Goal: Obtain resource: Obtain resource

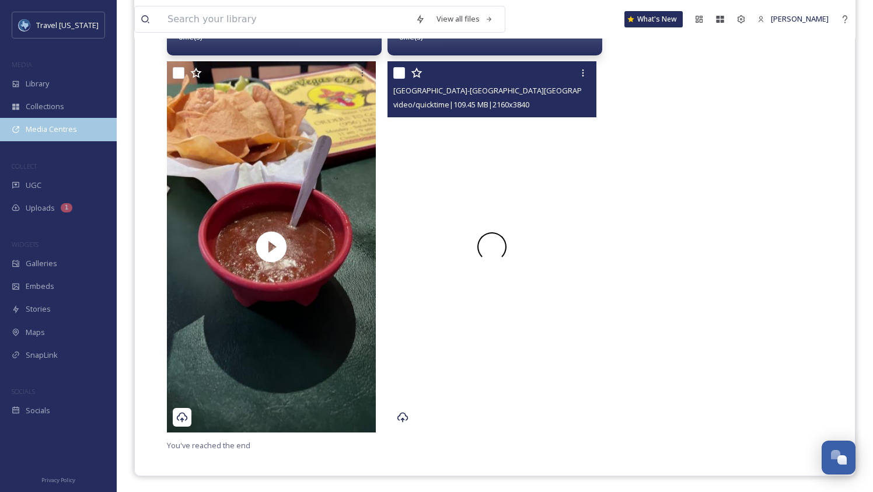
scroll to position [525, 0]
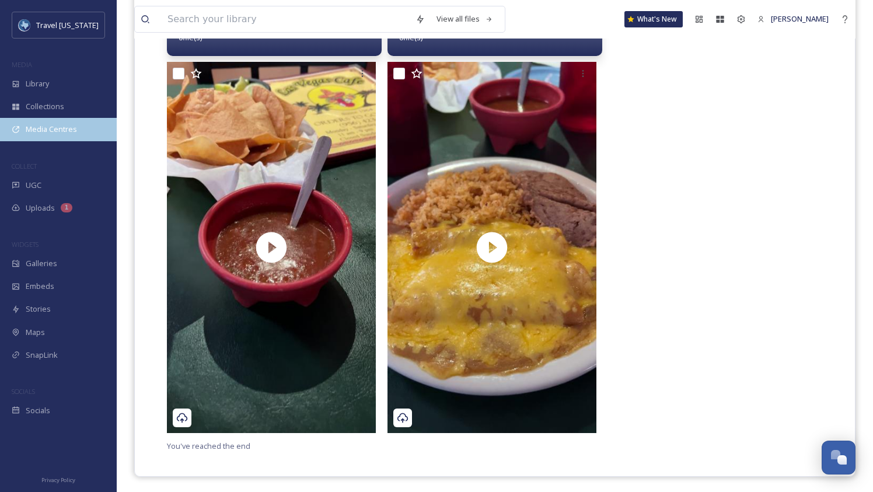
click at [72, 136] on div "Media Centres" at bounding box center [58, 129] width 117 height 23
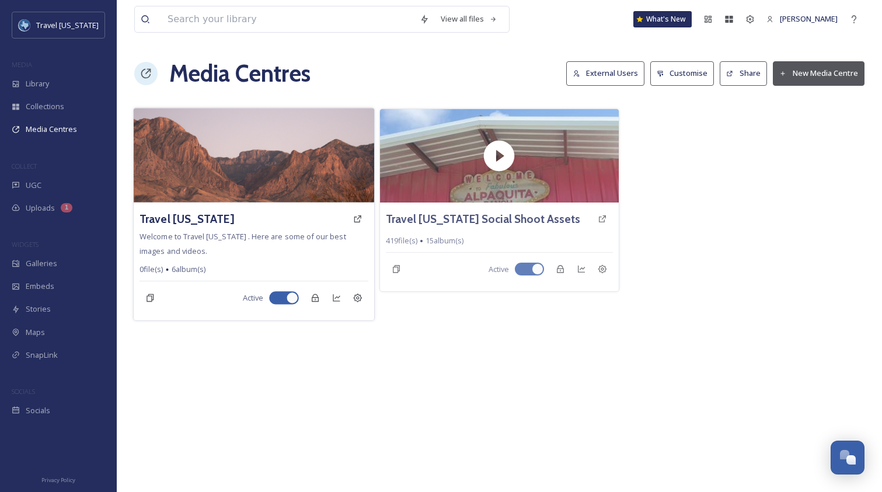
click at [215, 217] on div "Travel [US_STATE]" at bounding box center [253, 218] width 229 height 21
click at [178, 218] on h3 "Travel [US_STATE]" at bounding box center [186, 219] width 95 height 17
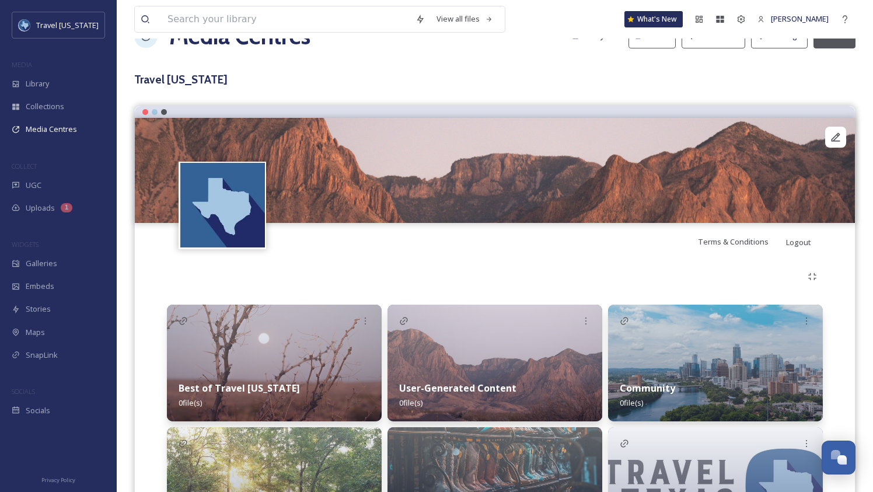
scroll to position [137, 0]
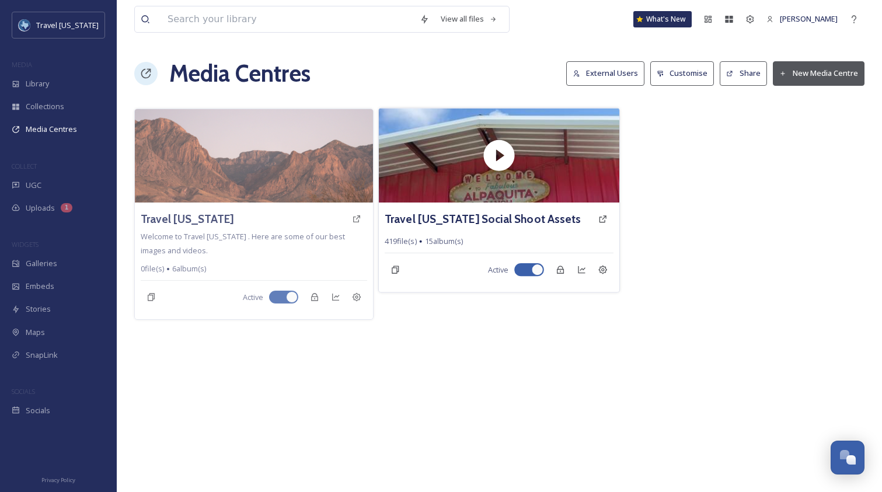
click at [502, 234] on div "Travel Texas Social Shoot Assets 419 file(s) 15 album(s) Active" at bounding box center [499, 247] width 240 height 90
click at [520, 222] on h3 "Travel Texas Social Shoot Assets" at bounding box center [482, 219] width 196 height 17
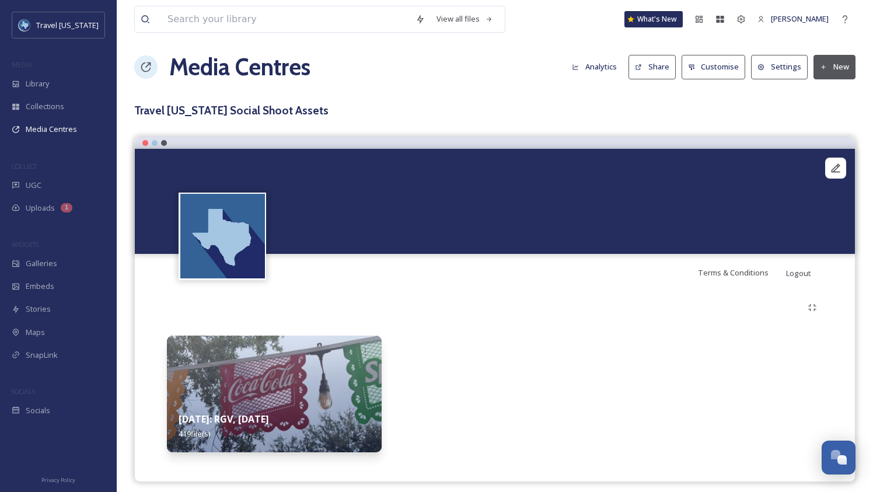
scroll to position [14, 0]
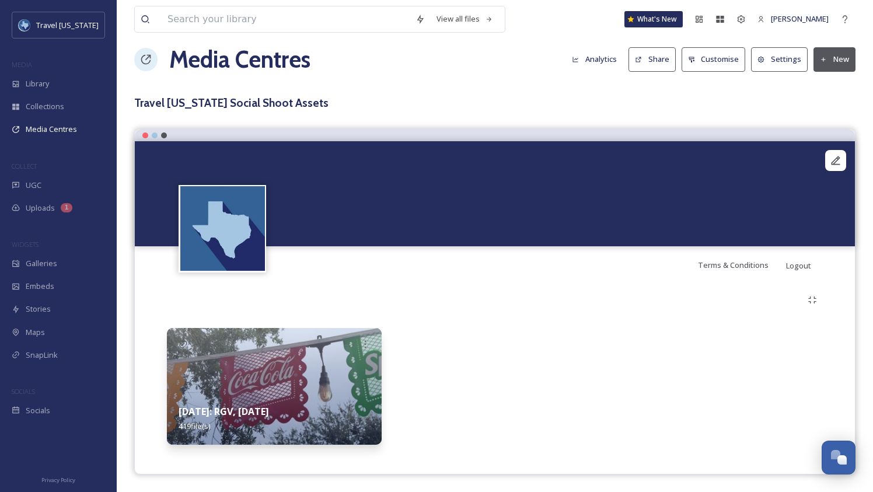
click at [843, 151] on video "Alpaquita Ranch158.MOV" at bounding box center [495, 193] width 720 height 105
click at [737, 178] on video "Alpaquita Ranch158.MOV" at bounding box center [495, 193] width 720 height 105
click at [779, 52] on button "Settings" at bounding box center [779, 59] width 57 height 24
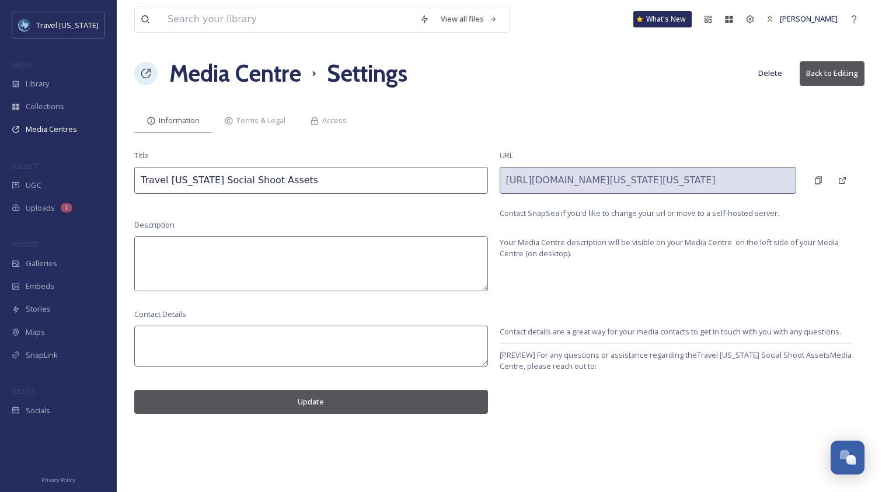
click at [841, 71] on button "Back to Editing" at bounding box center [831, 73] width 65 height 24
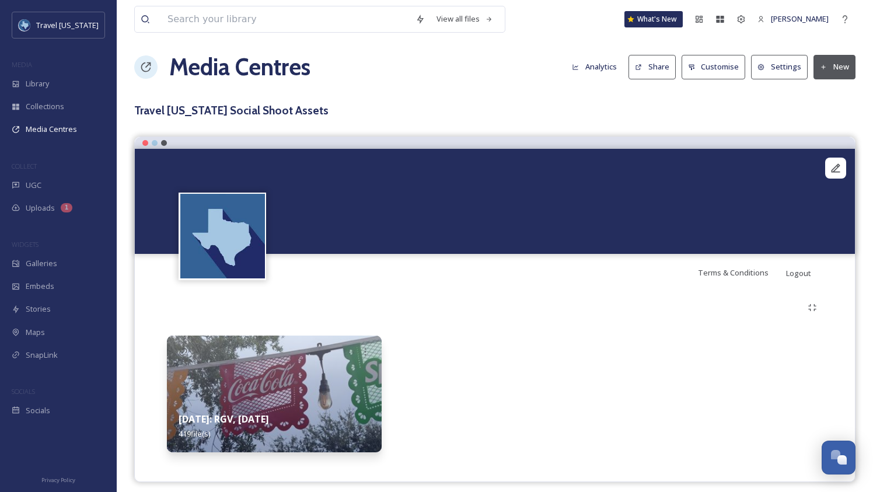
scroll to position [14, 0]
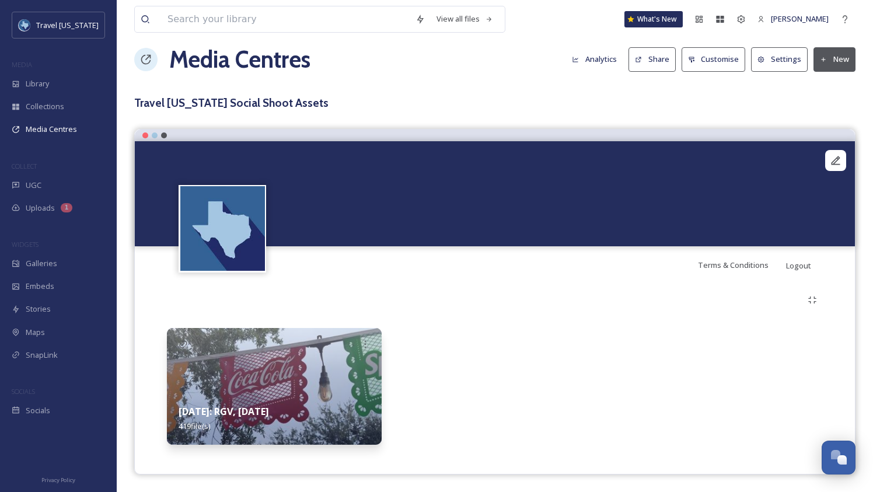
click at [528, 193] on video "Alpaquita Ranch158.MOV" at bounding box center [495, 193] width 720 height 105
click at [60, 130] on span "Media Centres" at bounding box center [51, 129] width 51 height 11
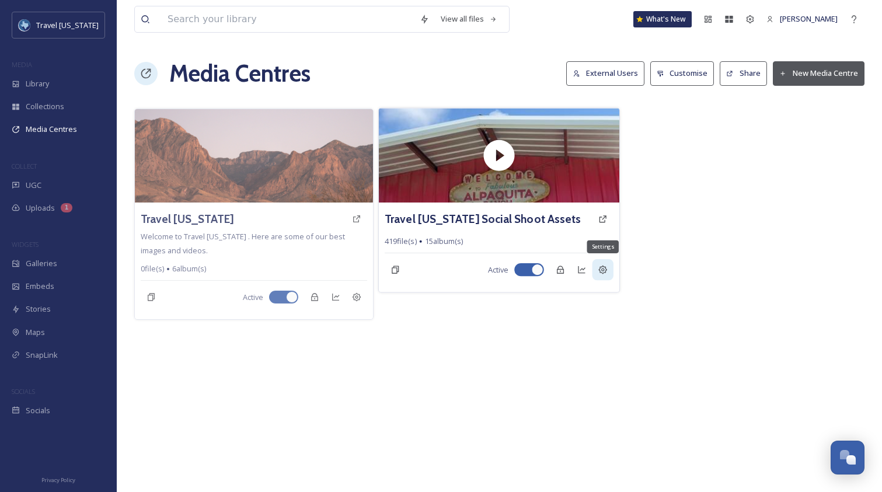
click at [604, 275] on div "Settings" at bounding box center [602, 269] width 21 height 21
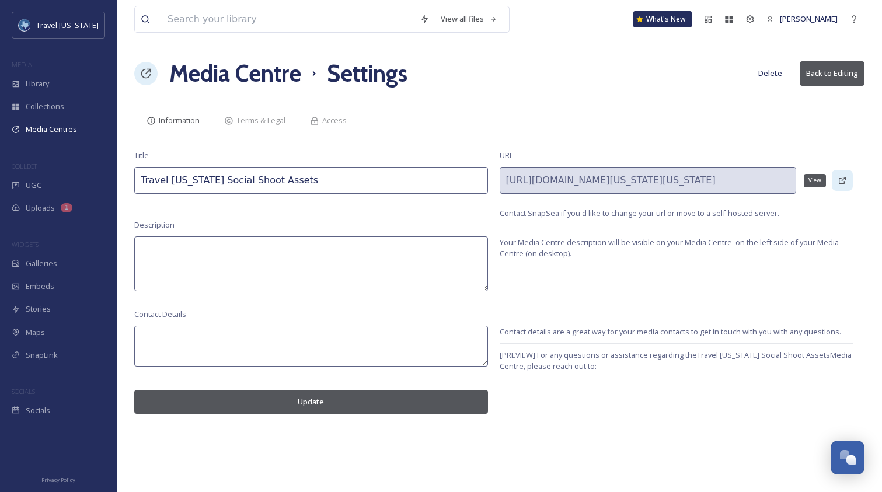
click at [847, 180] on div "View" at bounding box center [841, 180] width 21 height 21
click at [821, 183] on icon at bounding box center [817, 180] width 9 height 9
click at [74, 127] on span "Media Centres" at bounding box center [51, 129] width 51 height 11
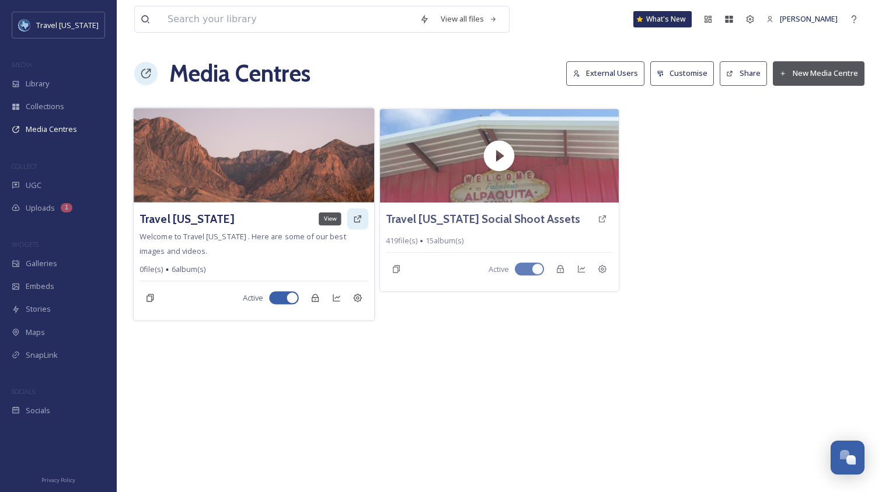
click at [356, 225] on div "View" at bounding box center [357, 218] width 21 height 21
click at [330, 244] on div "Travel Texas Welcome to Travel Texas . Here are some of our best images and vid…" at bounding box center [254, 261] width 240 height 118
click at [186, 222] on h3 "Travel [US_STATE]" at bounding box center [186, 219] width 95 height 17
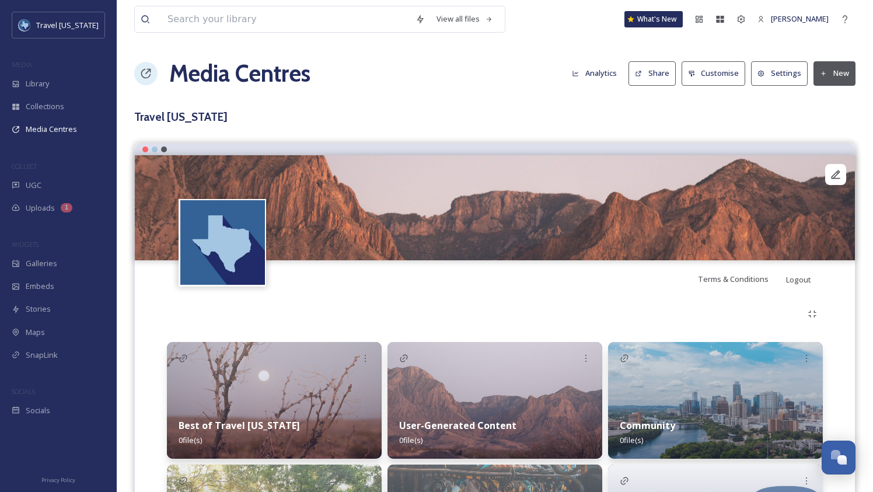
click at [652, 74] on button "Share" at bounding box center [651, 73] width 47 height 24
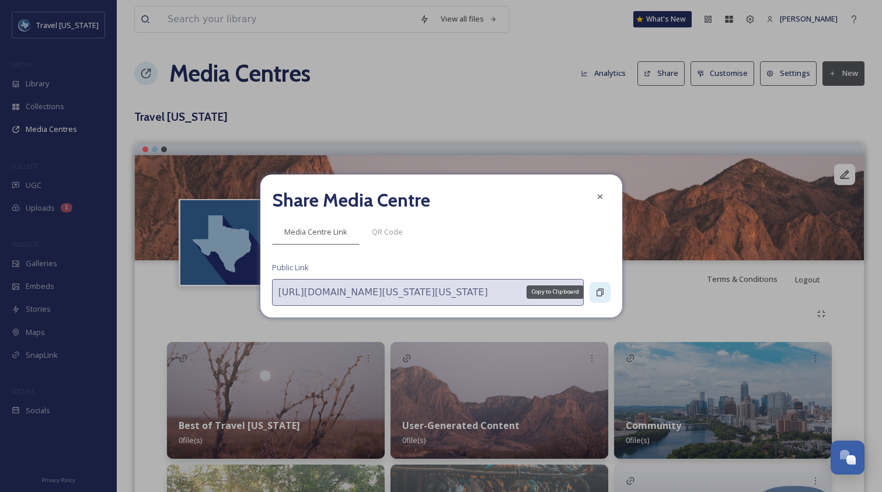
click at [606, 291] on div "Copy to Clipboard" at bounding box center [599, 292] width 21 height 21
click at [600, 197] on icon at bounding box center [599, 196] width 5 height 5
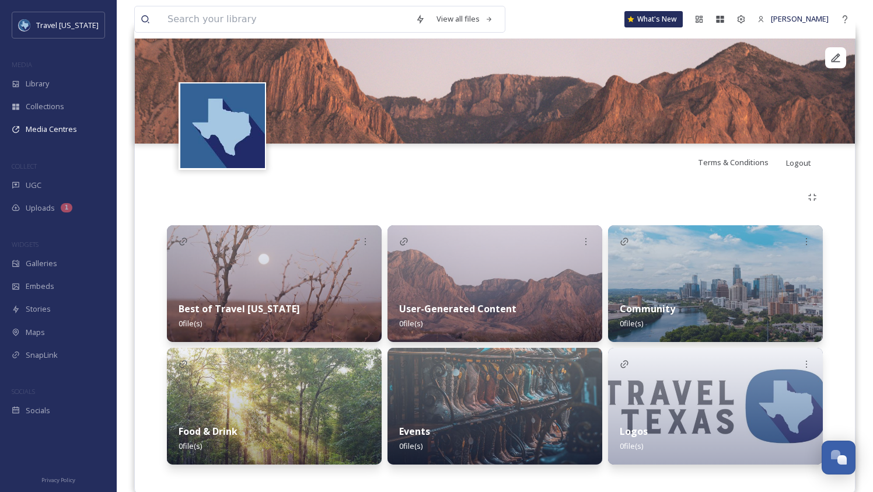
scroll to position [102, 0]
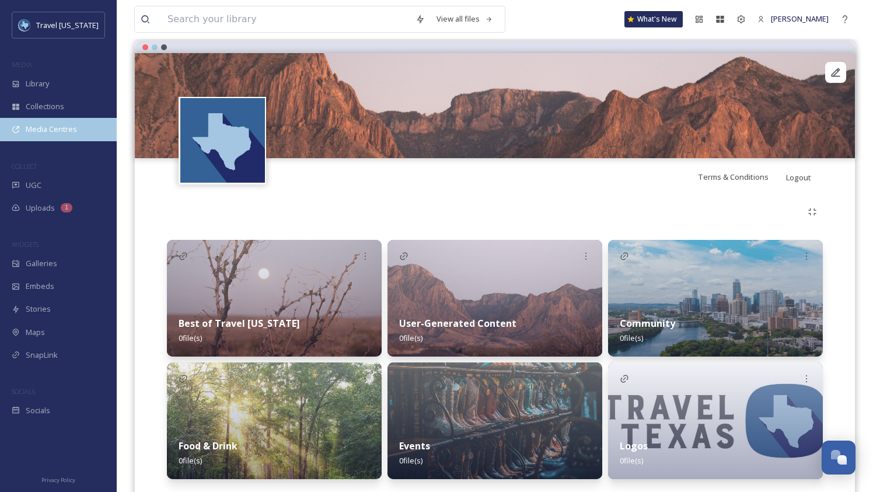
click at [65, 133] on span "Media Centres" at bounding box center [51, 129] width 51 height 11
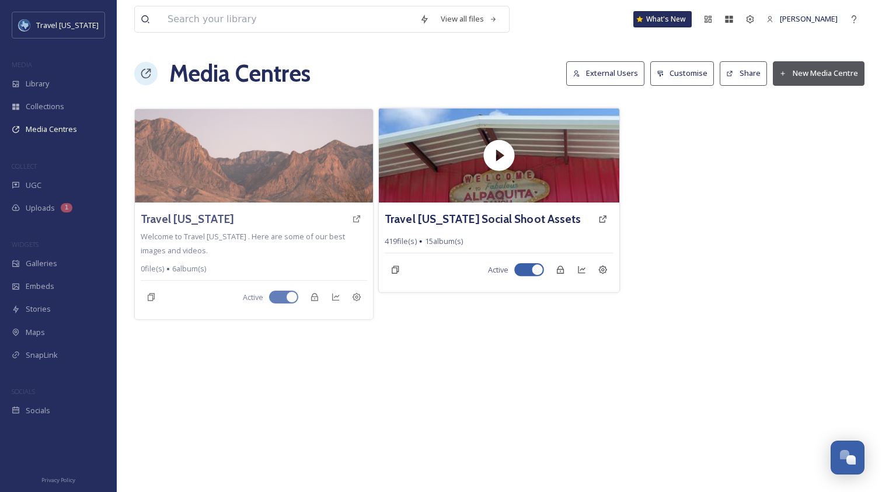
click at [569, 242] on div "419 file(s) 15 album(s)" at bounding box center [498, 241] width 229 height 11
click at [567, 240] on div "419 file(s) 15 album(s)" at bounding box center [498, 241] width 229 height 11
click at [456, 243] on span "15 album(s)" at bounding box center [444, 241] width 39 height 11
click at [562, 235] on div "Travel Texas Social Shoot Assets 419 file(s) 15 album(s) Active" at bounding box center [499, 247] width 240 height 90
click at [500, 212] on h3 "Travel Texas Social Shoot Assets" at bounding box center [482, 219] width 196 height 17
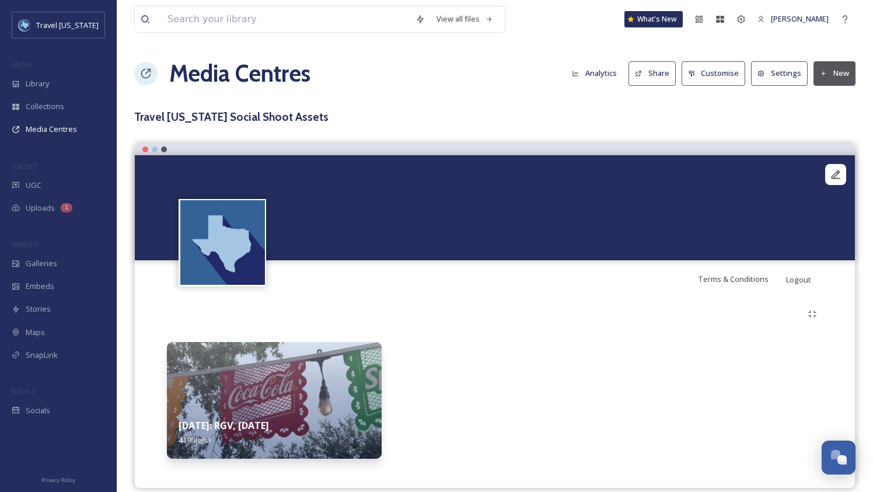
click at [723, 77] on button "Customise" at bounding box center [713, 73] width 64 height 24
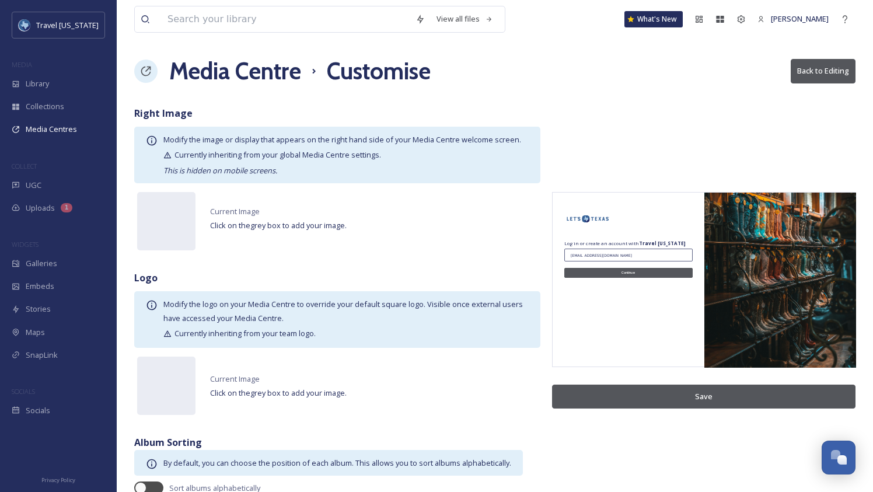
scroll to position [3, 0]
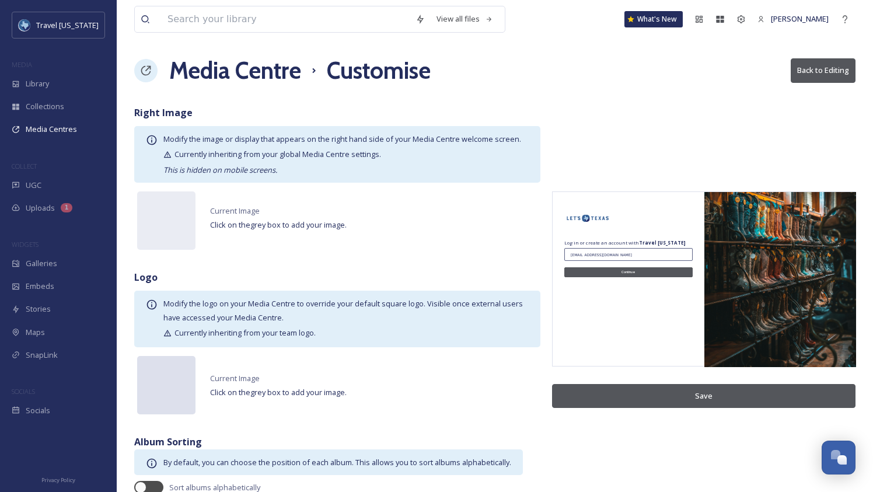
click at [162, 383] on div at bounding box center [166, 385] width 58 height 58
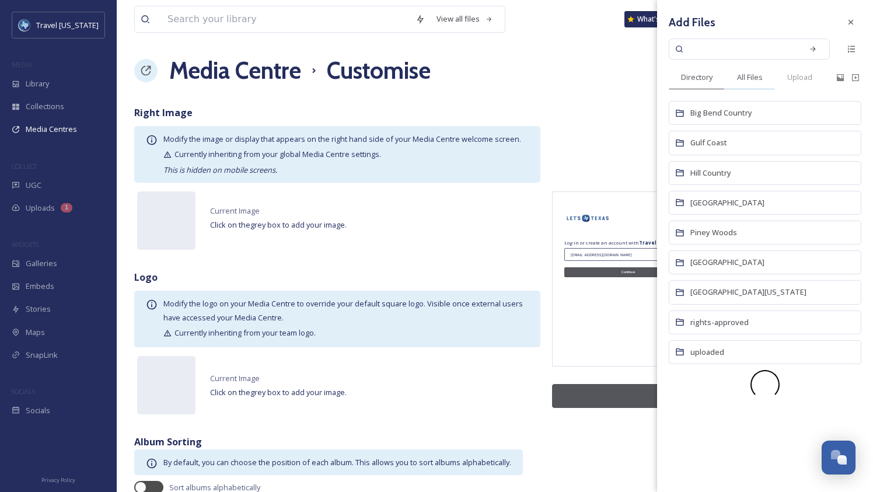
click at [740, 77] on span "All Files" at bounding box center [750, 77] width 26 height 11
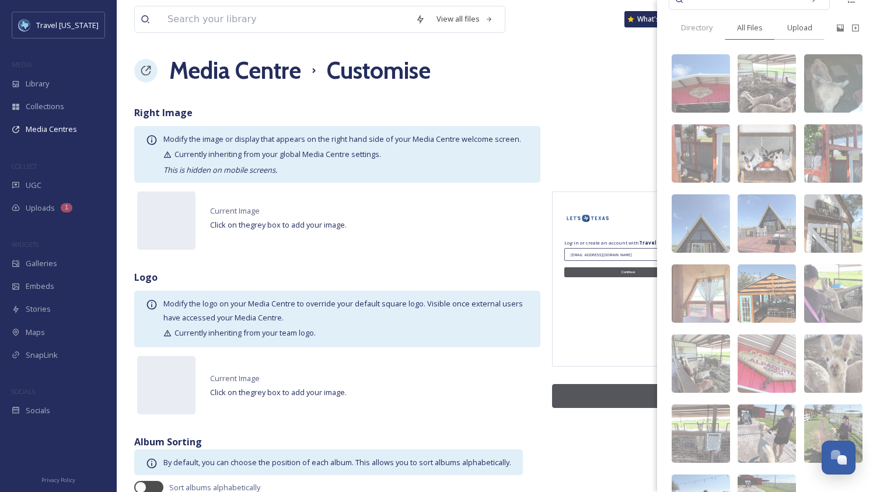
scroll to position [0, 0]
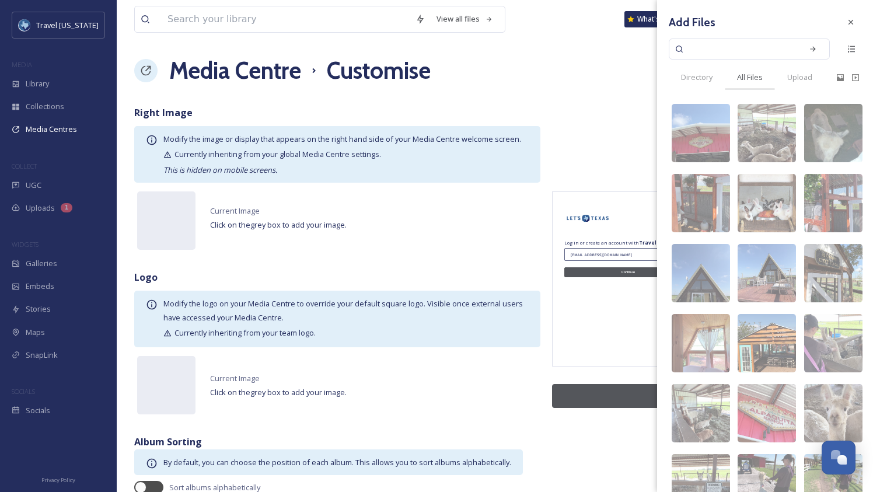
click at [753, 32] on div "Add Files" at bounding box center [765, 22] width 193 height 21
click at [754, 47] on input at bounding box center [741, 49] width 110 height 26
type input "logo"
click at [809, 51] on icon at bounding box center [813, 49] width 8 height 8
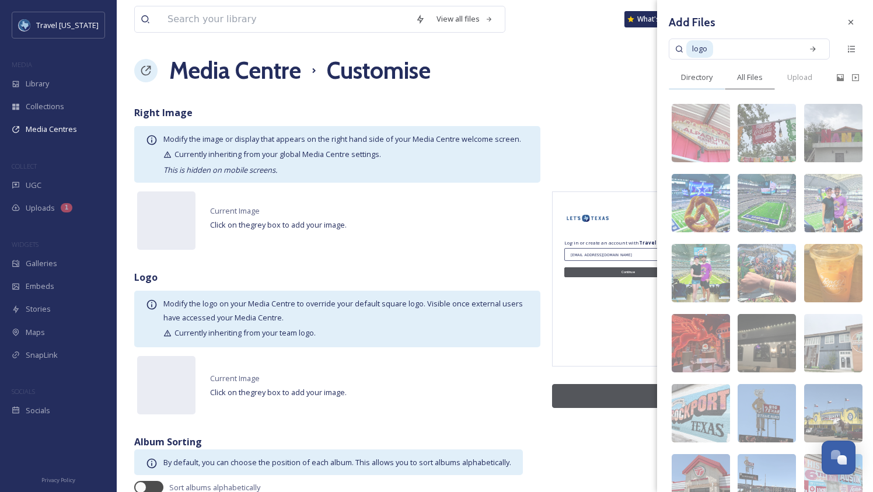
click at [708, 77] on span "Directory" at bounding box center [697, 77] width 32 height 11
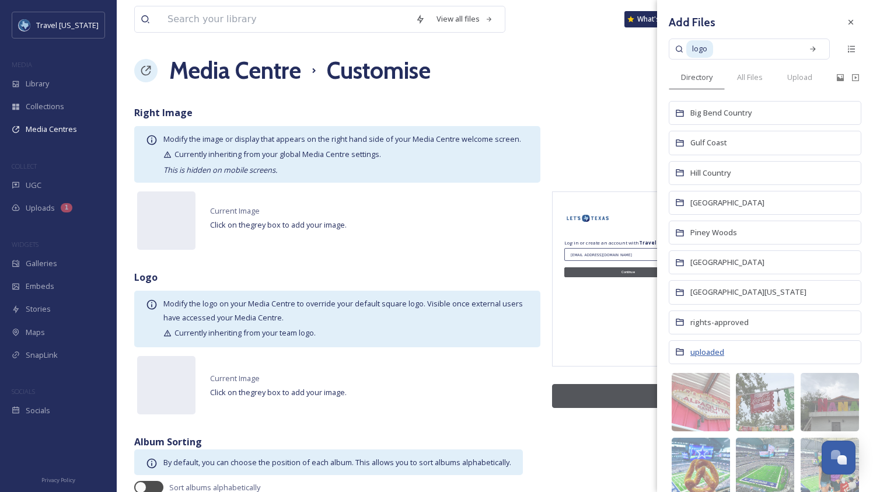
click at [718, 347] on span "uploaded" at bounding box center [707, 352] width 34 height 11
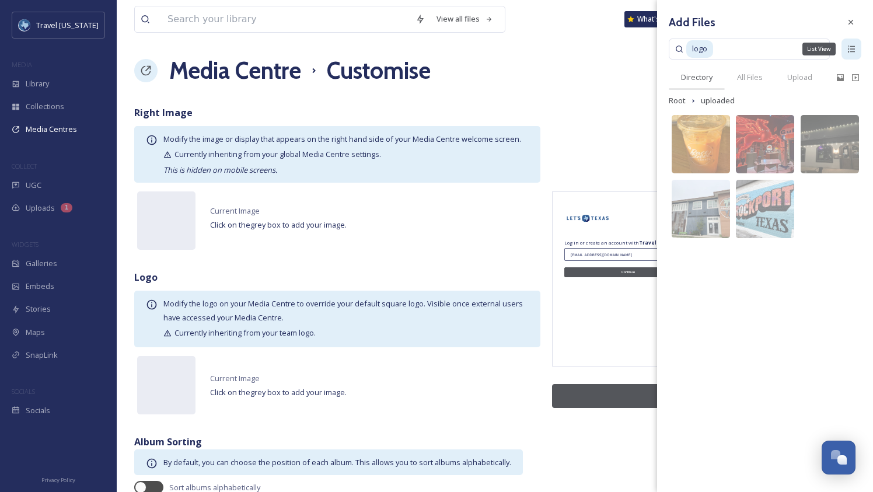
click at [854, 43] on div "List View" at bounding box center [851, 49] width 20 height 21
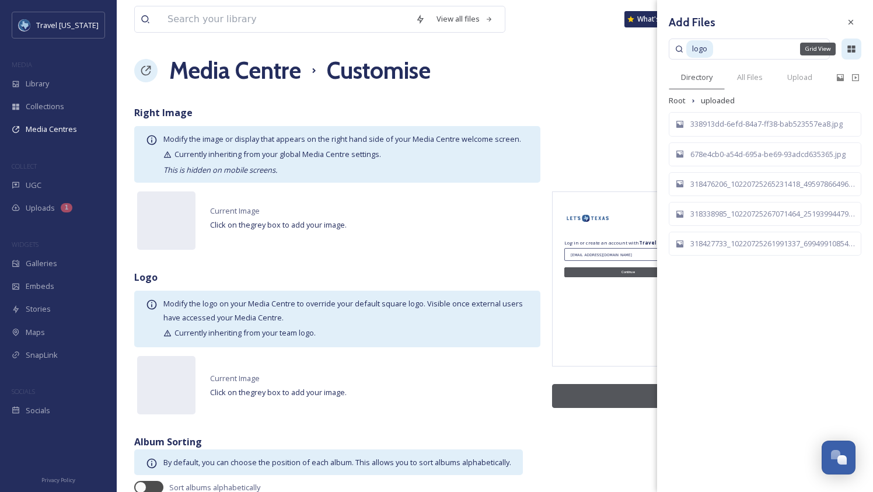
click at [854, 43] on div "Grid View" at bounding box center [851, 49] width 20 height 21
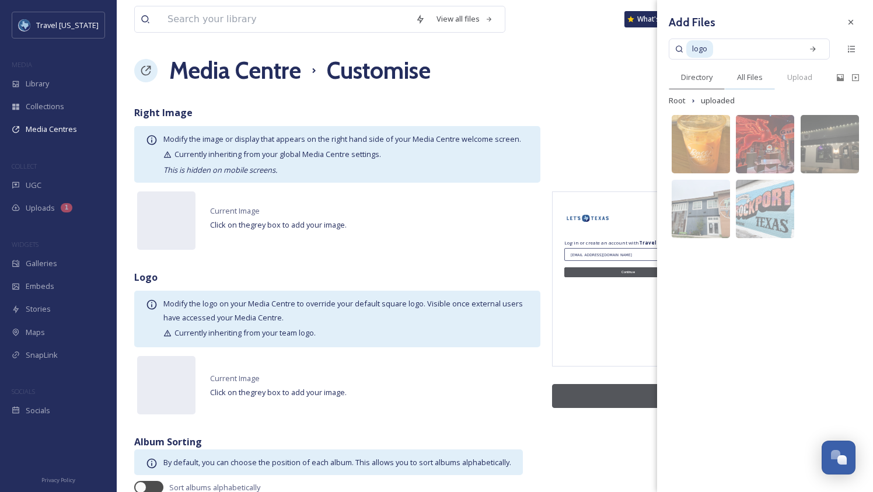
click at [756, 74] on span "All Files" at bounding box center [750, 77] width 26 height 11
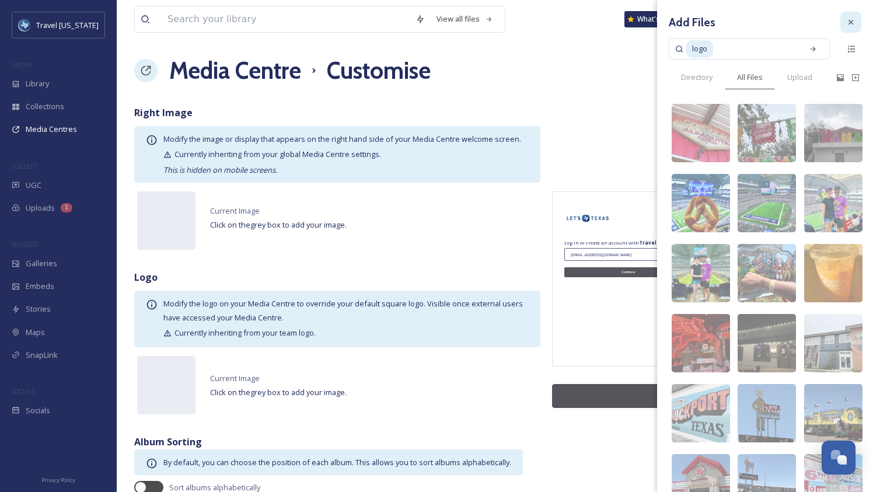
click at [848, 20] on icon at bounding box center [850, 22] width 5 height 5
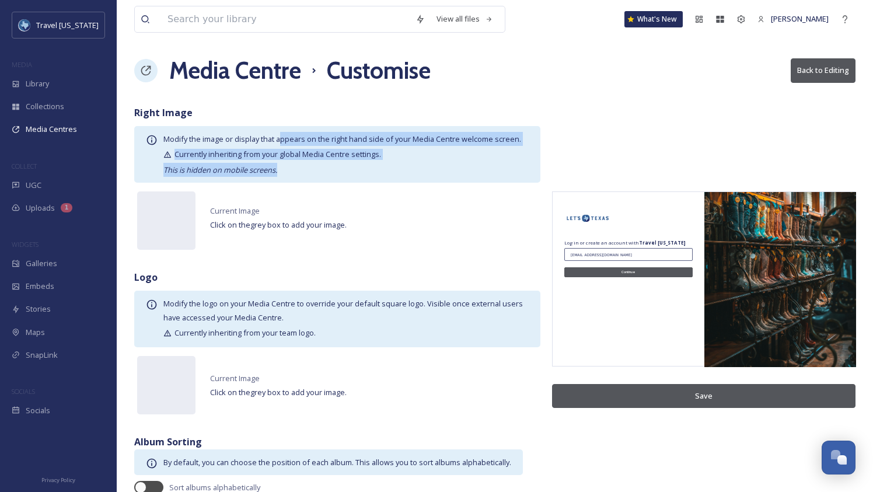
drag, startPoint x: 287, startPoint y: 134, endPoint x: 342, endPoint y: 176, distance: 69.9
click at [342, 176] on div "Modify the image or display that appears on the right hand side of your Media C…" at bounding box center [337, 154] width 406 height 57
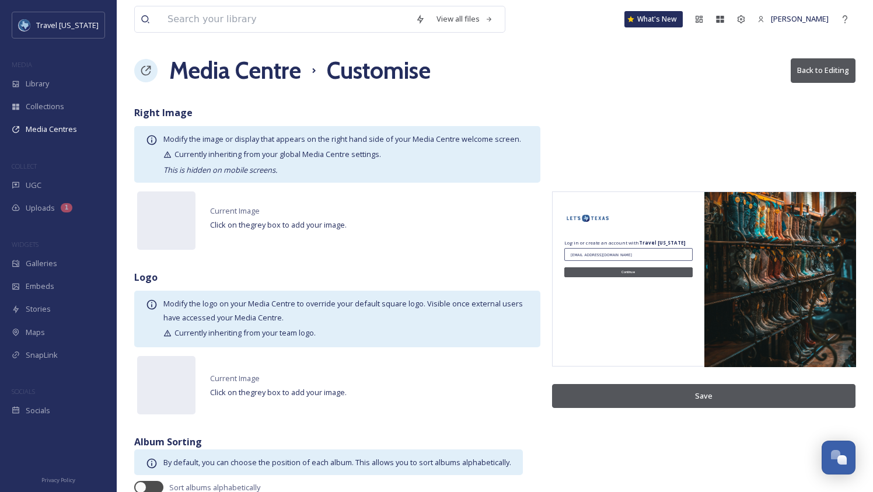
drag, startPoint x: 378, startPoint y: 206, endPoint x: 372, endPoint y: 203, distance: 7.0
click at [378, 206] on div "Current Image Click on the grey box to add your image ." at bounding box center [337, 220] width 406 height 64
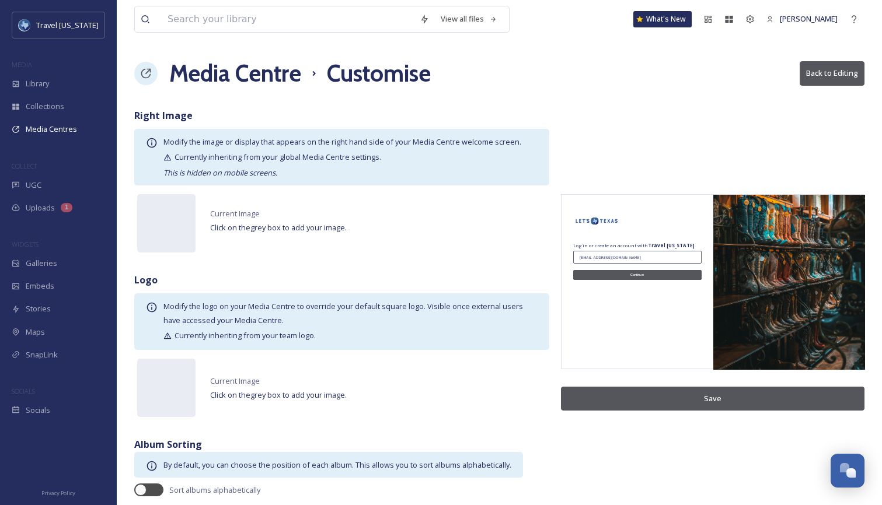
click at [823, 78] on button "Back to Editing" at bounding box center [831, 73] width 65 height 24
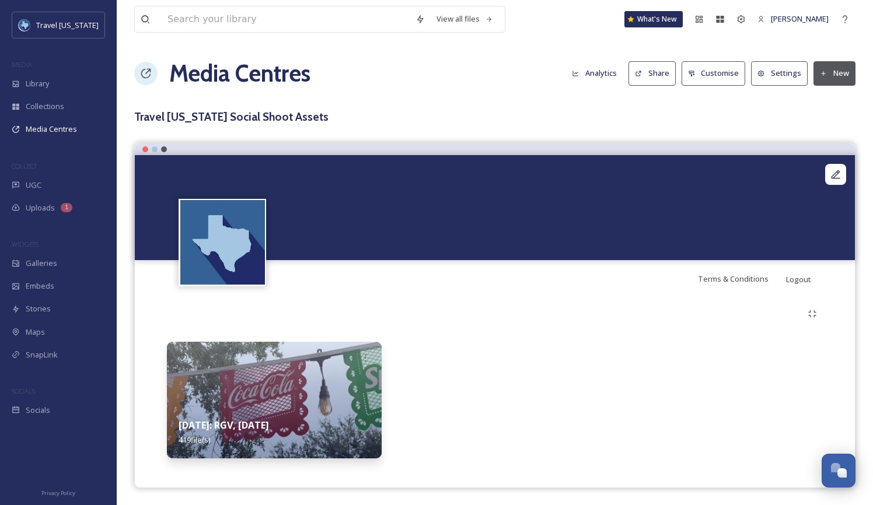
click at [738, 221] on video "Alpaquita Ranch158.MOV" at bounding box center [495, 207] width 720 height 105
click at [769, 72] on button "Settings" at bounding box center [779, 73] width 57 height 24
click at [302, 388] on img at bounding box center [274, 400] width 215 height 117
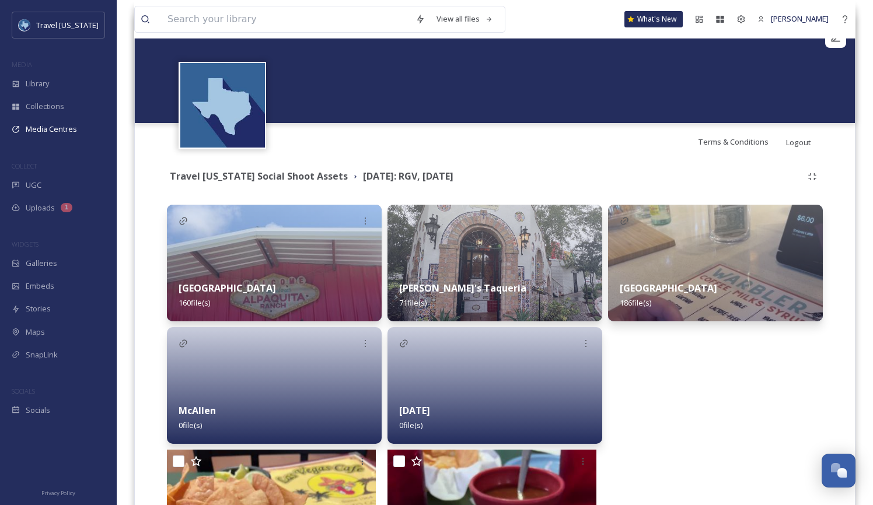
scroll to position [129, 0]
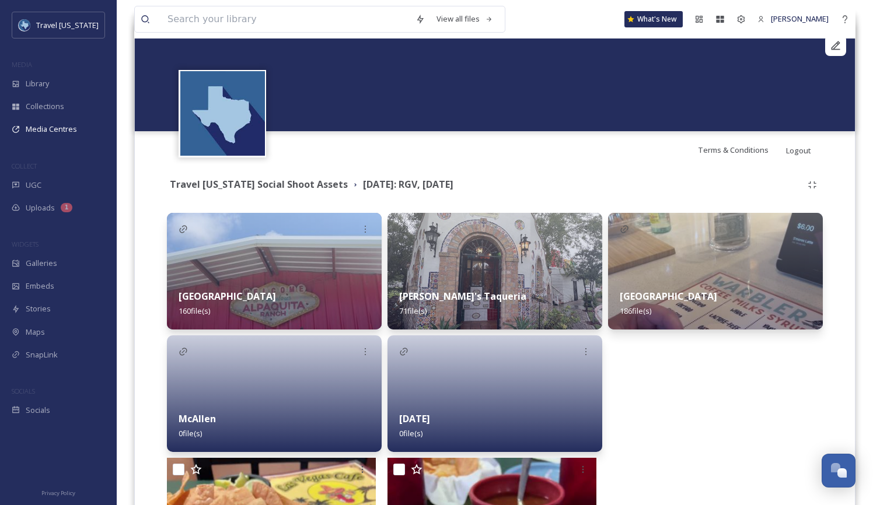
click at [725, 282] on div "Brownsville 186 file(s)" at bounding box center [715, 304] width 215 height 52
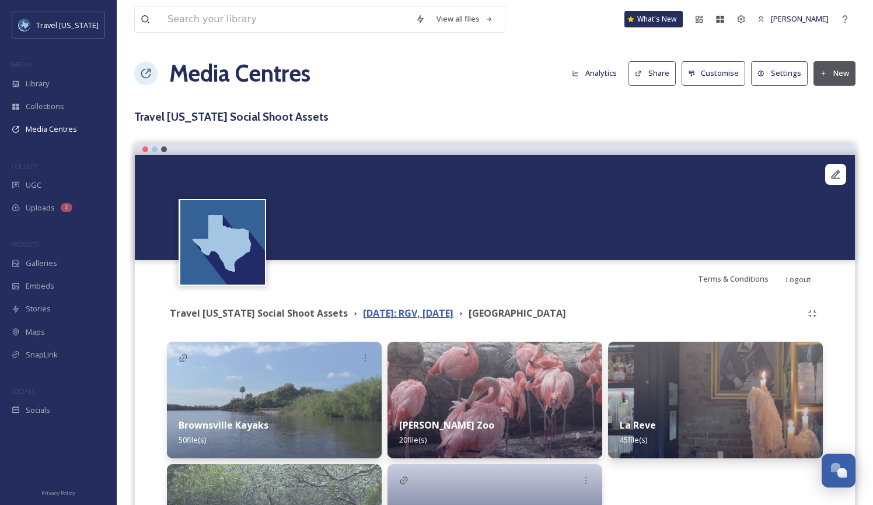
click at [385, 309] on strong "August 2025: RGV, Corpus Christi" at bounding box center [408, 313] width 90 height 13
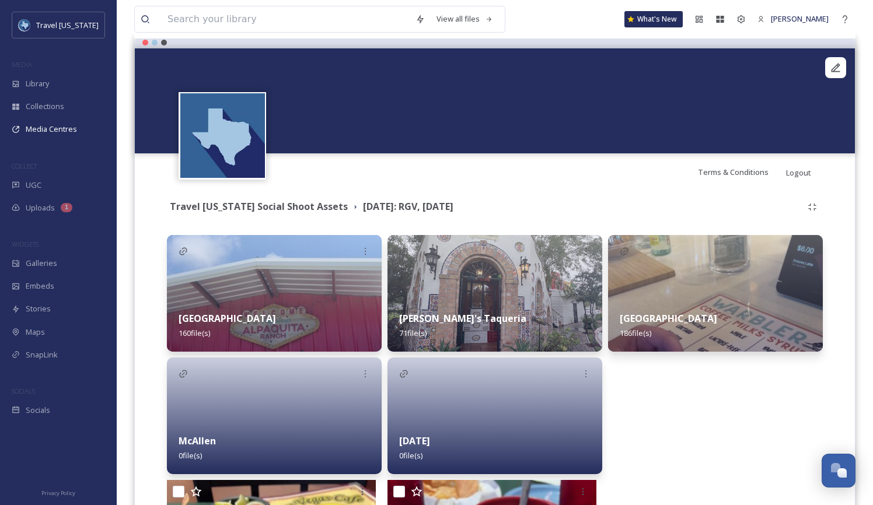
scroll to position [109, 0]
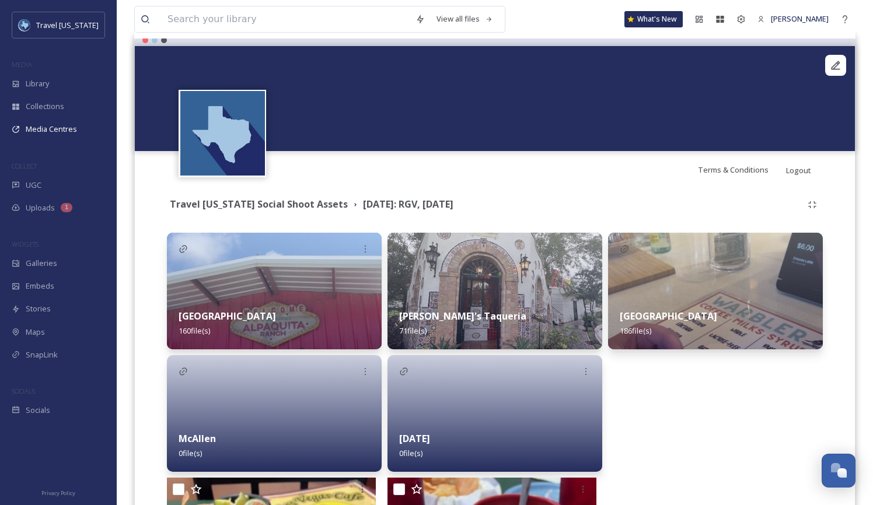
click at [262, 215] on div "Travel Texas Social Shoot Assets August 2025: RGV, Corpus Christi" at bounding box center [495, 204] width 656 height 21
click at [274, 197] on div "Travel Texas Social Shoot Assets" at bounding box center [259, 204] width 178 height 15
click at [277, 205] on strong "Travel Texas Social Shoot Assets" at bounding box center [259, 204] width 178 height 13
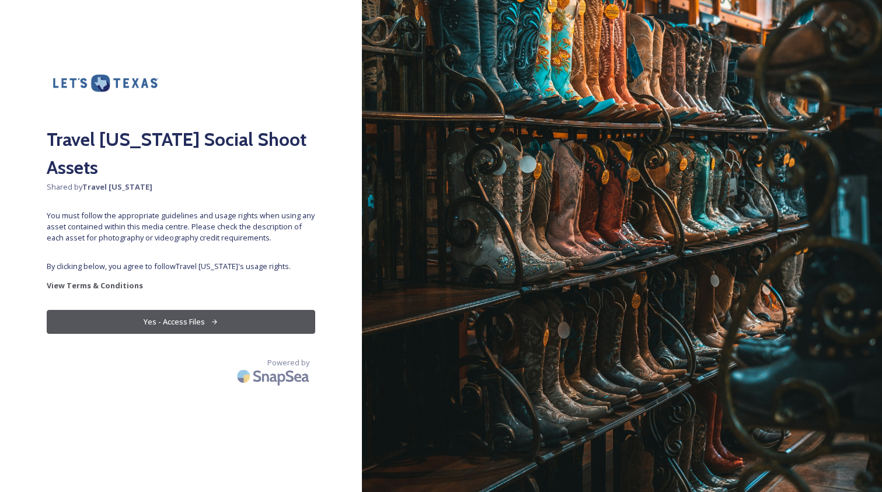
click at [193, 310] on button "Yes - Access Files" at bounding box center [181, 322] width 268 height 24
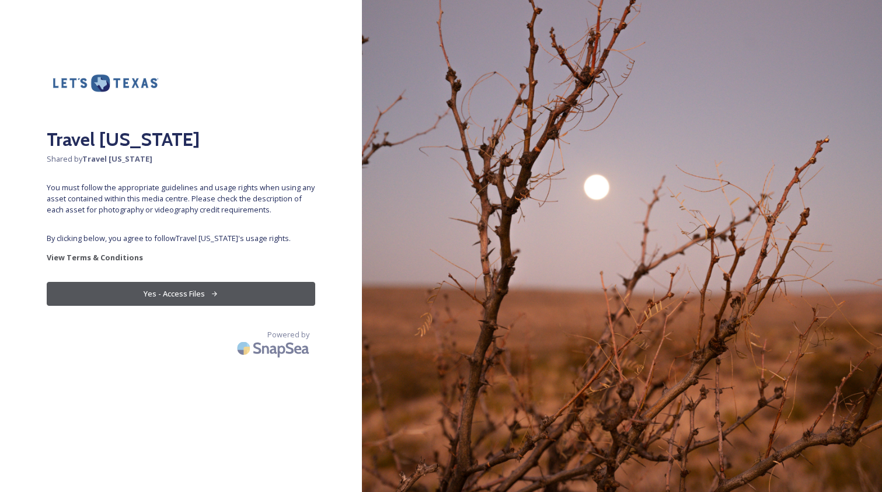
click at [187, 302] on button "Yes - Access Files" at bounding box center [181, 294] width 268 height 24
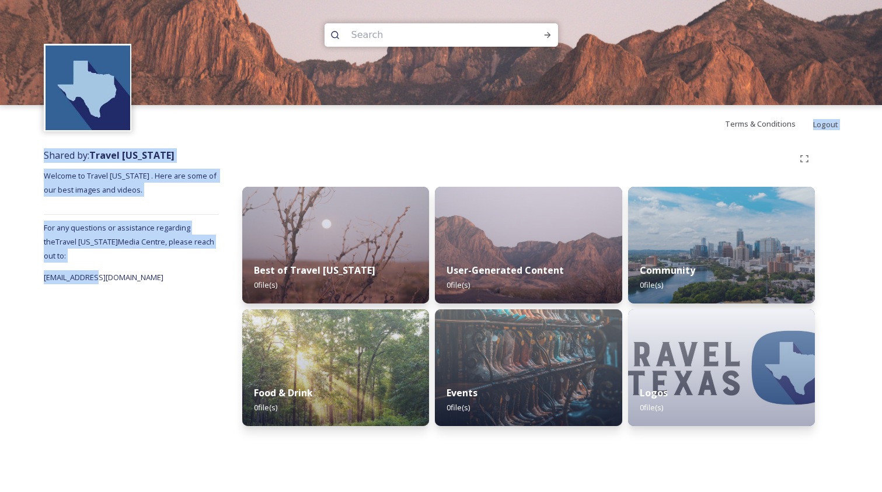
drag, startPoint x: 134, startPoint y: 135, endPoint x: 167, endPoint y: 306, distance: 174.6
click at [167, 306] on div "Terms & Conditions Logout Shared by: Travel Texas Welcome to Travel Texas . Her…" at bounding box center [441, 246] width 882 height 492
click at [167, 306] on div "Shared by: Travel Texas Welcome to Travel Texas . Here are some of our best ima…" at bounding box center [131, 289] width 175 height 295
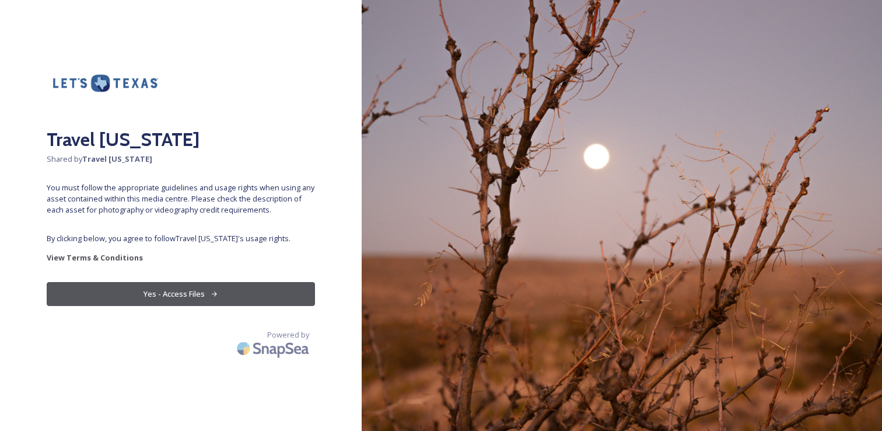
click at [145, 288] on button "Yes - Access Files" at bounding box center [181, 294] width 268 height 24
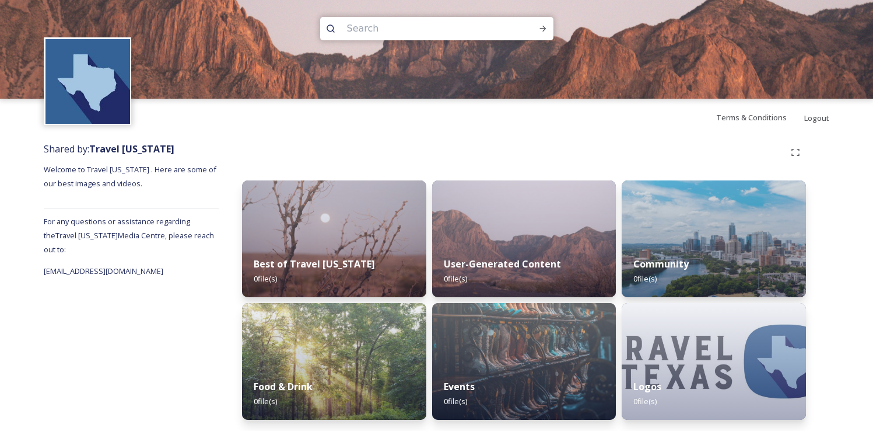
scroll to position [7, 0]
